Goal: Task Accomplishment & Management: Use online tool/utility

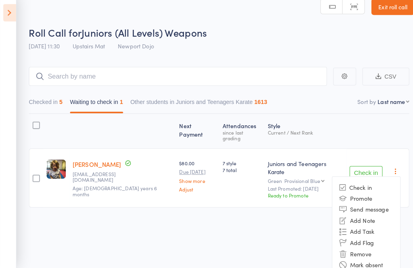
click at [365, 249] on li "Remove" at bounding box center [358, 254] width 66 height 11
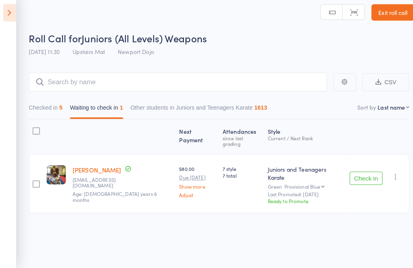
scroll to position [11, 0]
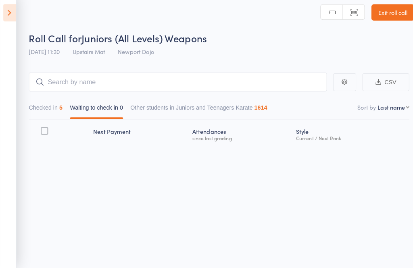
click at [3, 9] on icon at bounding box center [9, 17] width 12 height 17
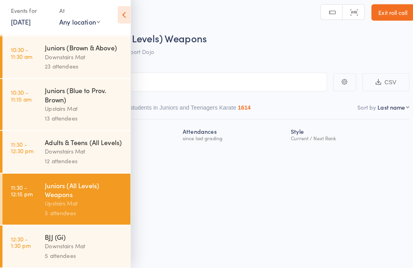
scroll to position [290, 0]
click at [56, 158] on div "12 attendees" at bounding box center [82, 162] width 77 height 9
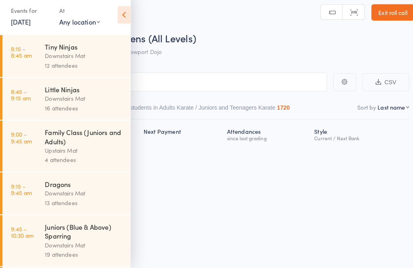
click at [118, 16] on icon at bounding box center [121, 19] width 12 height 17
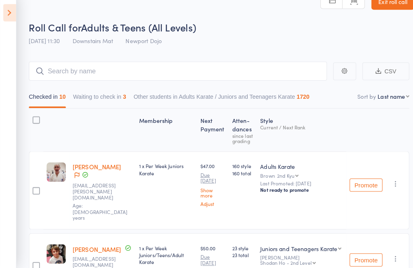
click at [106, 110] on button "Waiting to check in 3" at bounding box center [98, 102] width 52 height 19
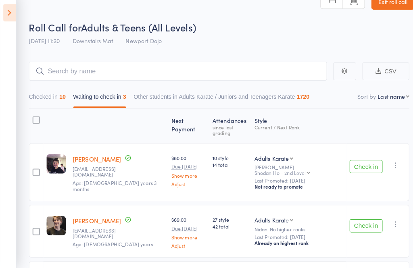
click at [384, 163] on icon "button" at bounding box center [387, 167] width 8 height 8
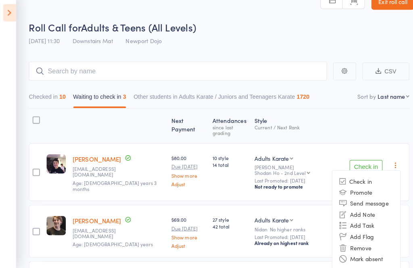
click at [365, 243] on li "Remove" at bounding box center [358, 248] width 66 height 11
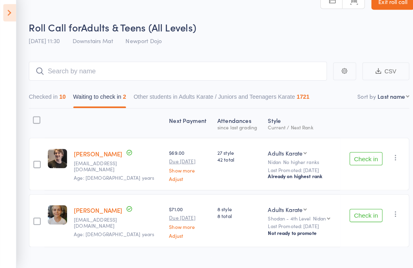
click at [388, 164] on button "button" at bounding box center [387, 160] width 10 height 10
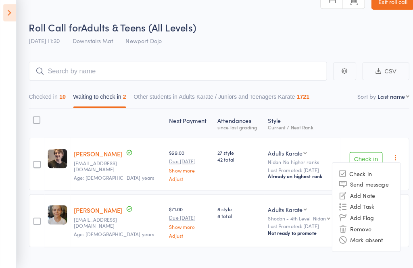
click at [366, 233] on li "Remove" at bounding box center [358, 229] width 66 height 11
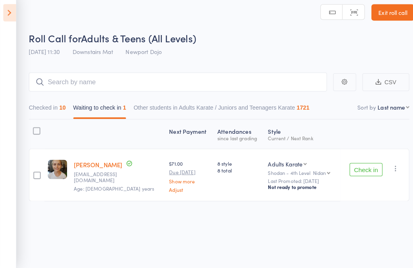
click at [390, 166] on icon "button" at bounding box center [387, 170] width 8 height 8
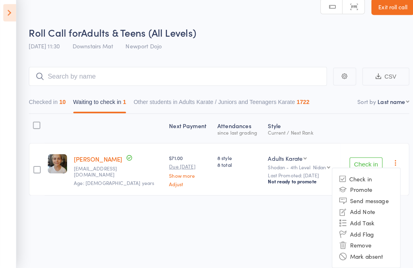
click at [364, 240] on li "Remove" at bounding box center [358, 245] width 66 height 11
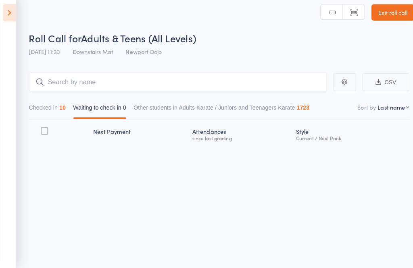
click at [26, 19] on header "Roll Call for Adults & Teens (All Levels) [DATE] 11:30 Downstairs Mat Newport D…" at bounding box center [206, 32] width 413 height 64
click at [15, 9] on icon at bounding box center [9, 17] width 12 height 17
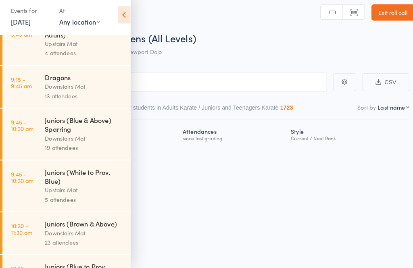
scroll to position [146, 0]
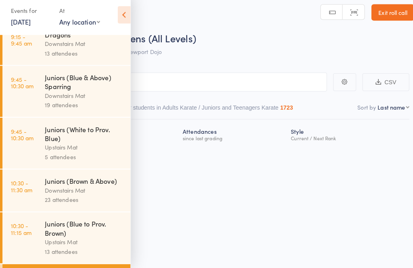
click at [82, 150] on div "Upstairs Mat" at bounding box center [82, 149] width 77 height 9
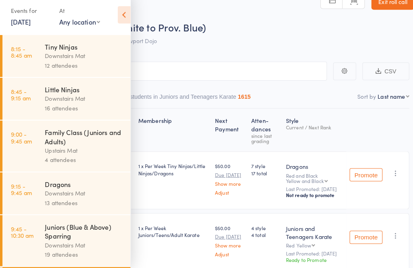
click at [127, 11] on icon at bounding box center [121, 19] width 12 height 17
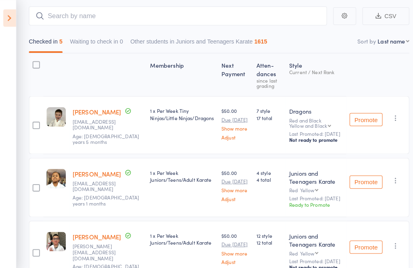
scroll to position [51, 0]
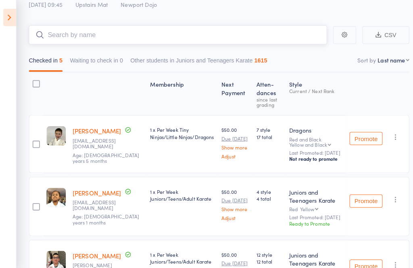
click at [222, 30] on input "search" at bounding box center [174, 34] width 292 height 19
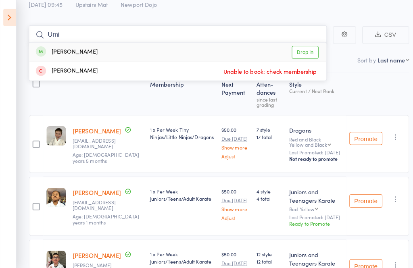
type input "Umi"
click at [295, 56] on link "Drop in" at bounding box center [299, 52] width 26 height 12
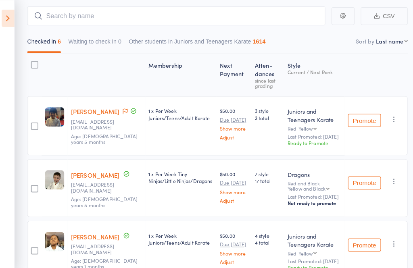
scroll to position [70, 0]
click at [217, 13] on input "search" at bounding box center [174, 15] width 292 height 19
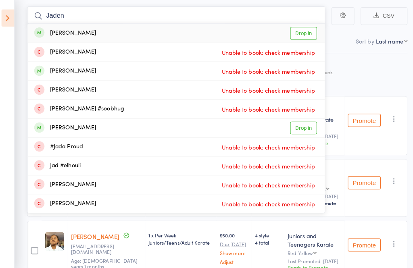
type input "Jaden"
click at [291, 39] on link "Drop in" at bounding box center [299, 33] width 26 height 12
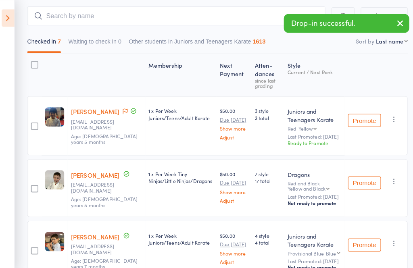
click at [13, 14] on icon at bounding box center [9, 17] width 12 height 17
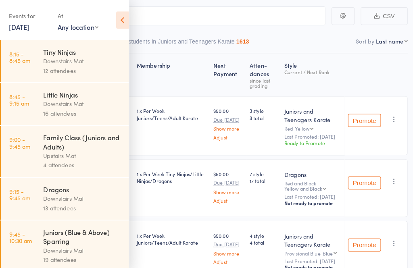
click at [119, 18] on icon at bounding box center [121, 19] width 12 height 17
